Goal: Task Accomplishment & Management: Complete application form

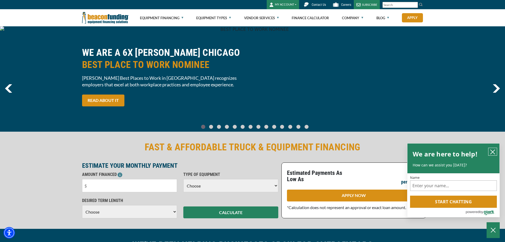
click at [494, 149] on icon "close chatbox" at bounding box center [492, 151] width 5 height 5
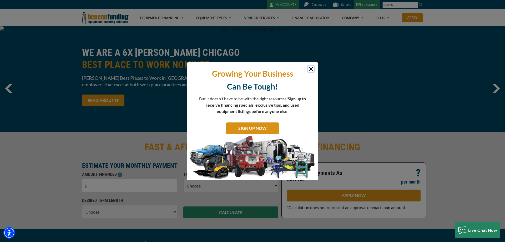
click at [310, 70] on body "Skip to main content Enable accessibility for low vision Open the accessibility…" at bounding box center [252, 121] width 505 height 242
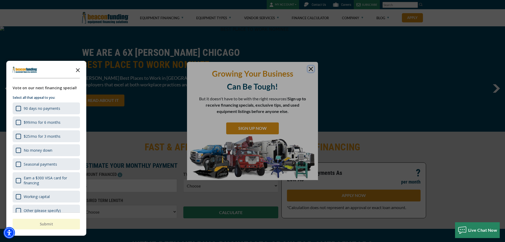
click at [78, 70] on polygon "Close the survey" at bounding box center [78, 70] width 4 height 4
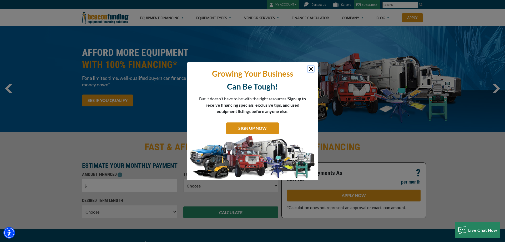
click at [310, 67] on button "Close" at bounding box center [311, 69] width 6 height 6
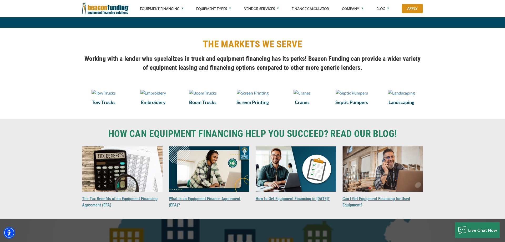
scroll to position [351, 0]
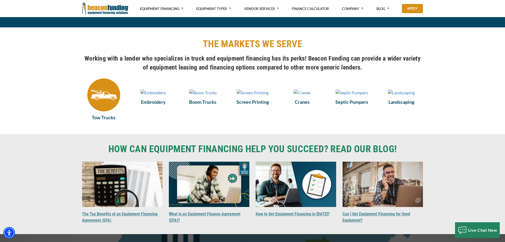
click at [112, 103] on img at bounding box center [103, 94] width 33 height 33
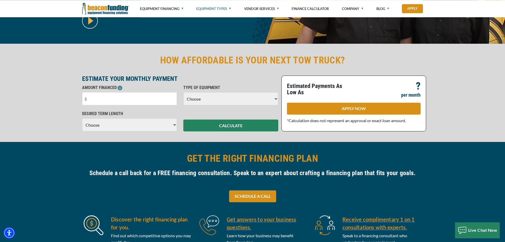
scroll to position [134, 0]
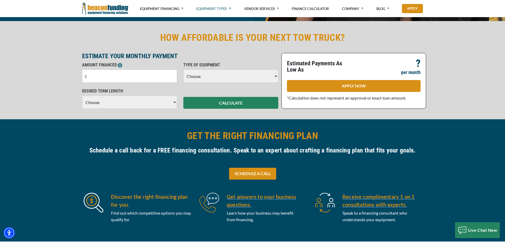
click at [44, 168] on div "Visualizer not found in the same Pane as this module. Please create or move Vis…" at bounding box center [252, 180] width 505 height 122
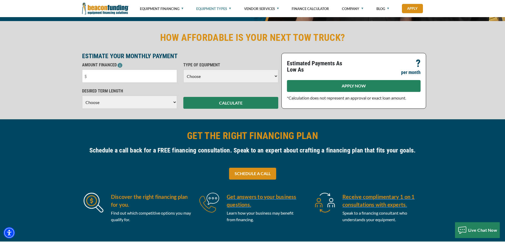
click at [366, 86] on link "APPLY NOW" at bounding box center [354, 86] width 134 height 12
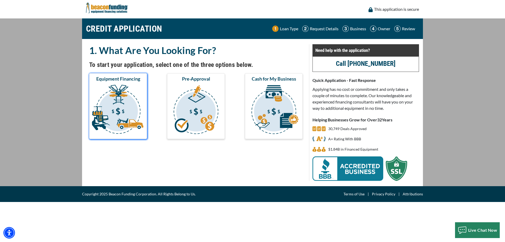
click at [137, 117] on img "submit" at bounding box center [118, 110] width 56 height 53
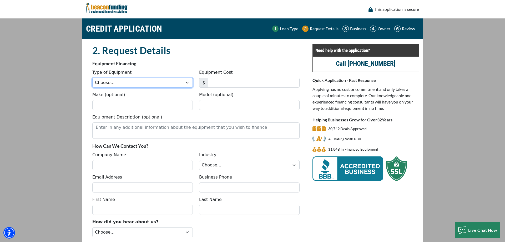
click at [92, 78] on select "Choose... Backhoe Boom/Bucket Truck Chipper Commercial Mower Crane DTG/DTF Prin…" at bounding box center [142, 83] width 100 height 10
select select "9"
click option "Other Commercial Truck" at bounding box center [0, 0] width 0 height 0
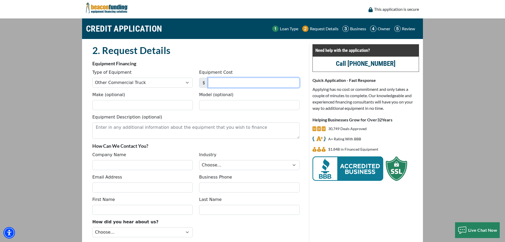
click at [236, 78] on input "Equipment Cost" at bounding box center [254, 83] width 92 height 10
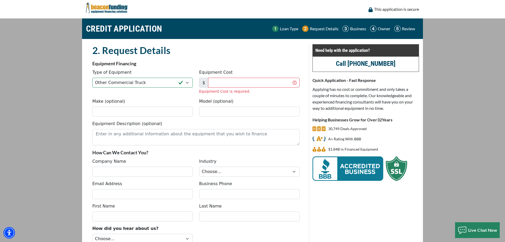
drag, startPoint x: 48, startPoint y: 91, endPoint x: 52, endPoint y: 93, distance: 4.7
click at [52, 93] on main "CREDIT APPLICATION Loan Type Request Details Business Owner Review" at bounding box center [252, 146] width 505 height 257
click at [101, 8] on img at bounding box center [107, 8] width 42 height 16
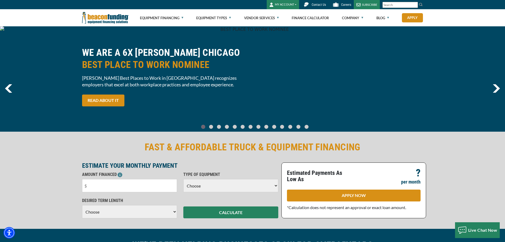
click at [342, 5] on span "Careers" at bounding box center [346, 5] width 10 height 4
click at [230, 18] on link "Equipment Types" at bounding box center [213, 17] width 35 height 17
